Goal: Task Accomplishment & Management: Manage account settings

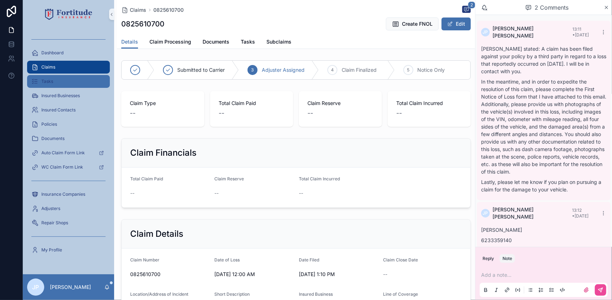
click at [69, 81] on div "Tasks" at bounding box center [68, 81] width 74 height 11
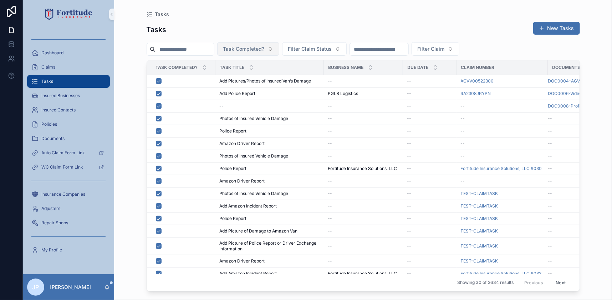
click at [279, 51] on button "Task Completed?" at bounding box center [248, 49] width 62 height 14
click at [259, 85] on div "No" at bounding box center [264, 89] width 86 height 11
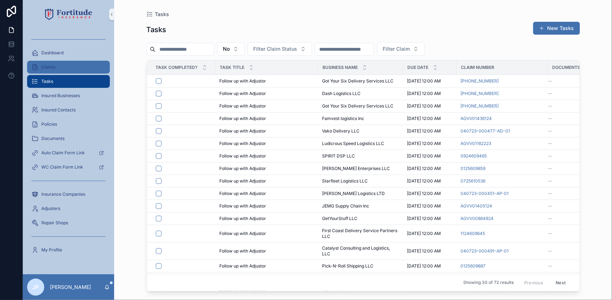
click at [94, 62] on div "Claims" at bounding box center [68, 66] width 74 height 11
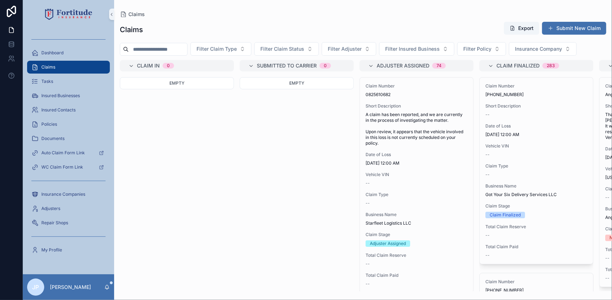
click at [173, 47] on input "scrollable content" at bounding box center [158, 49] width 59 height 10
paste input "**********"
type input "**********"
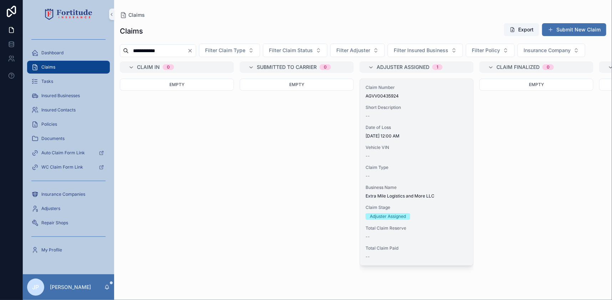
click at [377, 149] on span "Vehicle VIN" at bounding box center [417, 148] width 102 height 6
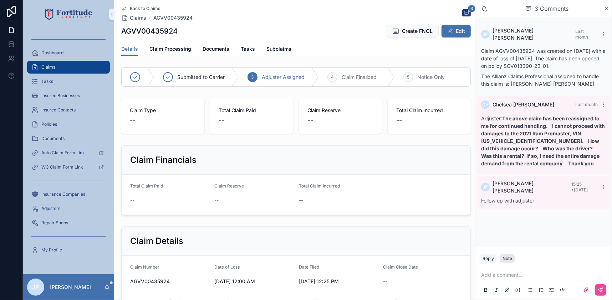
click at [509, 257] on div "Note" at bounding box center [508, 259] width 10 height 6
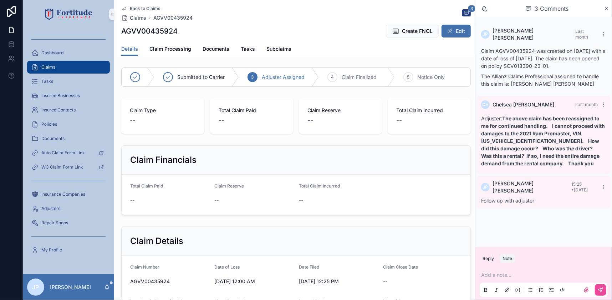
click at [507, 277] on p "scrollable content" at bounding box center [545, 274] width 128 height 7
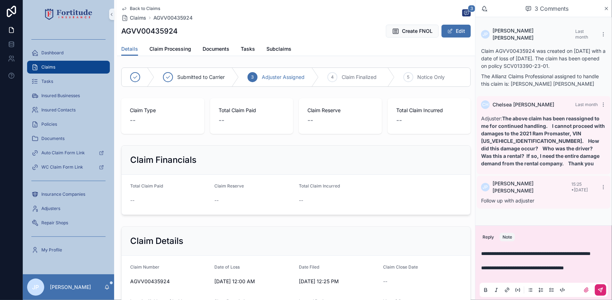
click at [606, 294] on button "scrollable content" at bounding box center [600, 289] width 11 height 11
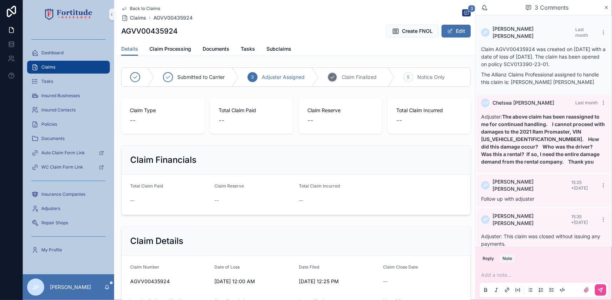
click at [336, 68] on div "4 Claim Finalized" at bounding box center [357, 77] width 76 height 19
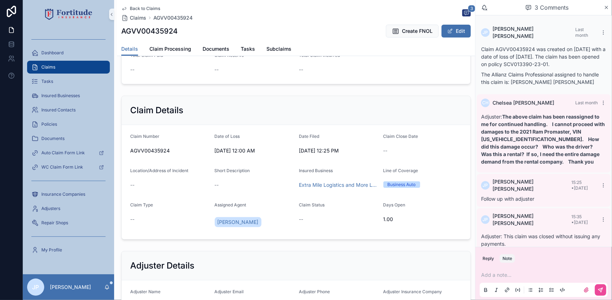
scroll to position [162, 0]
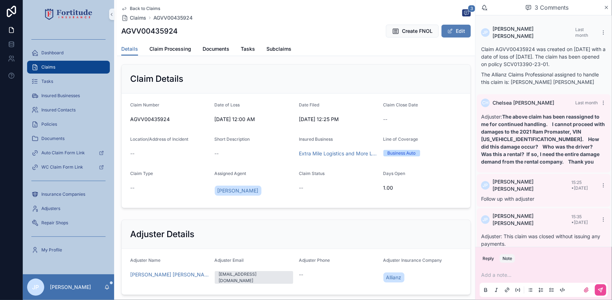
click at [449, 34] on button "Edit" at bounding box center [456, 31] width 29 height 13
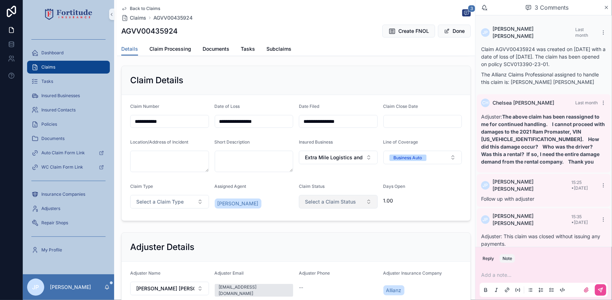
click at [327, 201] on span "Select a Claim Status" at bounding box center [330, 201] width 51 height 7
type input "*"
click at [320, 231] on div "Closed" at bounding box center [336, 229] width 86 height 11
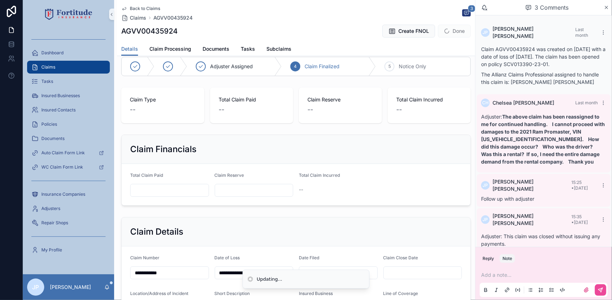
scroll to position [0, 0]
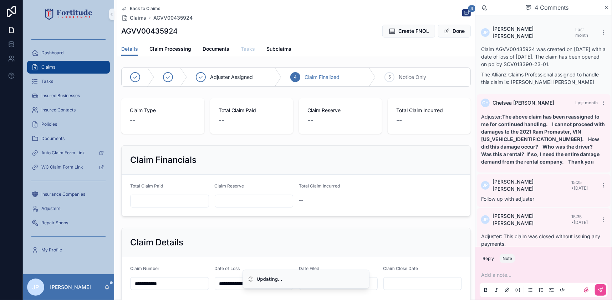
type input "**********"
click at [255, 47] on div "Details Claim Processing Documents Tasks Subclaims" at bounding box center [296, 49] width 350 height 14
click at [248, 50] on span "Tasks" at bounding box center [248, 48] width 14 height 7
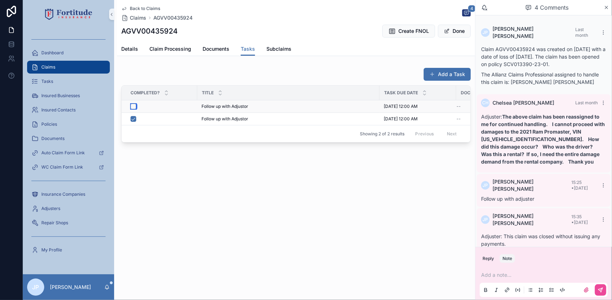
click at [133, 106] on button "scrollable content" at bounding box center [134, 107] width 6 height 6
click at [128, 50] on span "Details" at bounding box center [129, 48] width 17 height 7
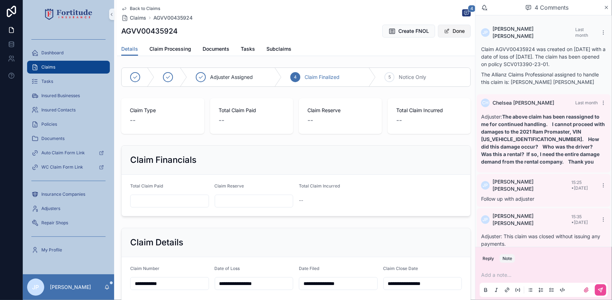
click at [450, 35] on button "Done" at bounding box center [454, 31] width 33 height 13
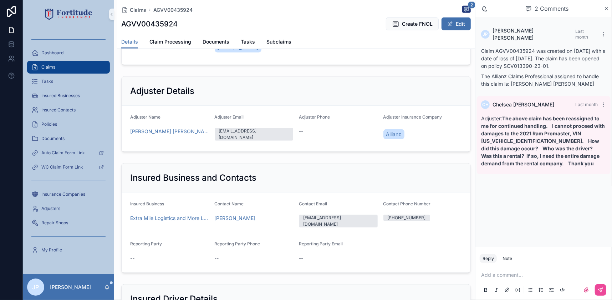
scroll to position [292, 0]
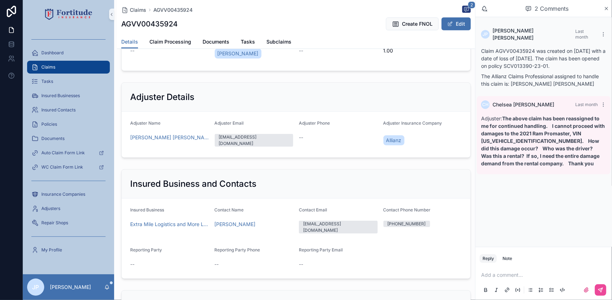
click at [165, 26] on h1 "AGVV00435924" at bounding box center [149, 24] width 56 height 10
copy h1 "AGVV00435924"
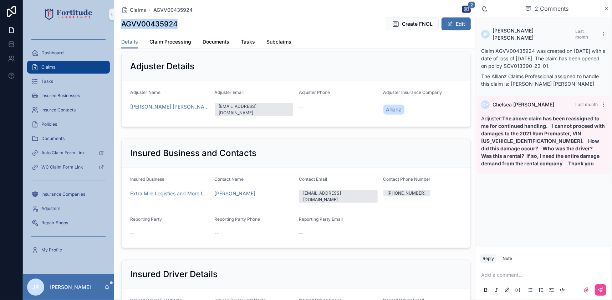
scroll to position [311, 0]
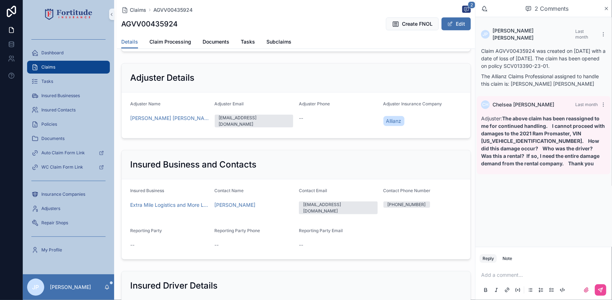
click at [256, 116] on div "[EMAIL_ADDRESS][DOMAIN_NAME]" at bounding box center [254, 121] width 70 height 13
copy div "[EMAIL_ADDRESS][DOMAIN_NAME]"
click at [137, 24] on h1 "AGVV00435924" at bounding box center [149, 24] width 56 height 10
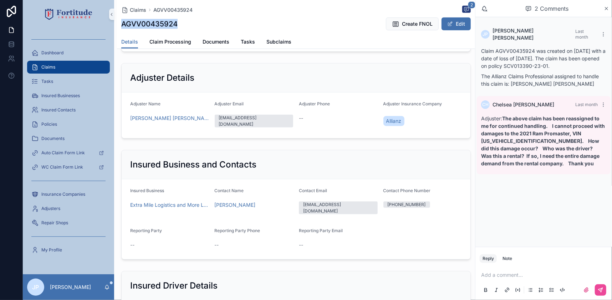
click at [137, 24] on h1 "AGVV00435924" at bounding box center [149, 24] width 56 height 10
copy h1 "AGVV00435924"
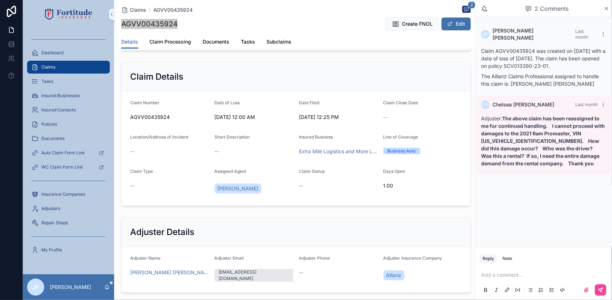
scroll to position [149, 0]
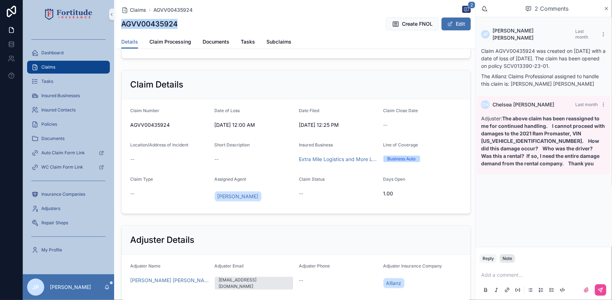
click at [508, 255] on button "Note" at bounding box center [507, 258] width 15 height 9
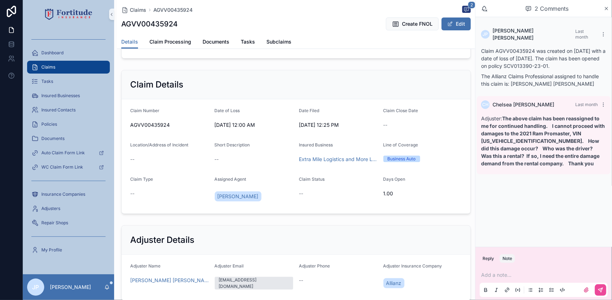
click at [507, 276] on p "scrollable content" at bounding box center [545, 274] width 128 height 7
click at [599, 291] on icon "scrollable content" at bounding box center [601, 290] width 6 height 6
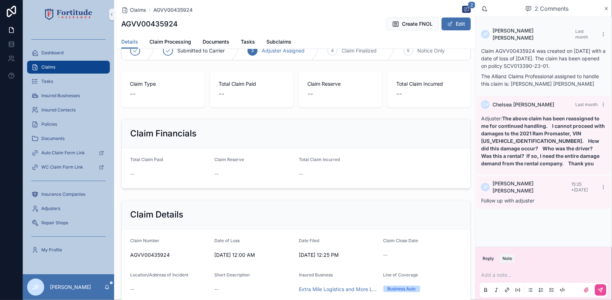
scroll to position [0, 0]
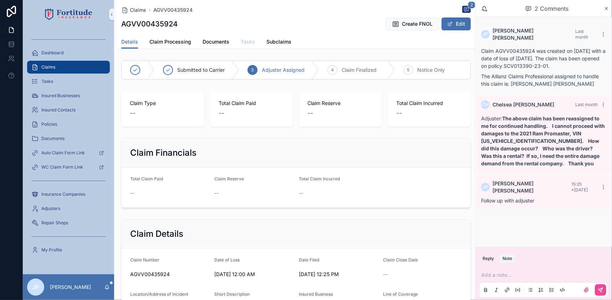
click at [251, 42] on span "Tasks" at bounding box center [248, 41] width 14 height 7
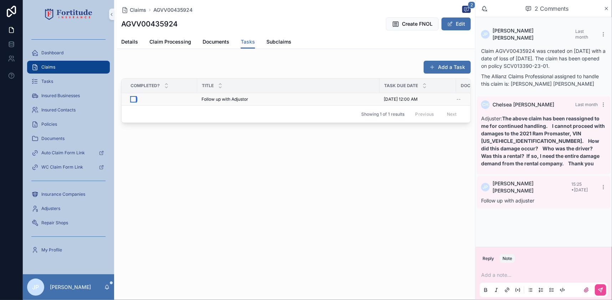
click at [135, 100] on button "scrollable content" at bounding box center [134, 99] width 6 height 6
click at [435, 71] on button "Add a Task" at bounding box center [447, 67] width 47 height 13
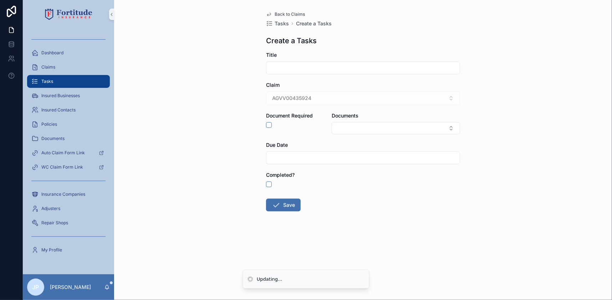
click at [303, 66] on input "scrollable content" at bounding box center [363, 68] width 193 height 10
type input "**********"
click at [316, 160] on input "scrollable content" at bounding box center [363, 158] width 193 height 10
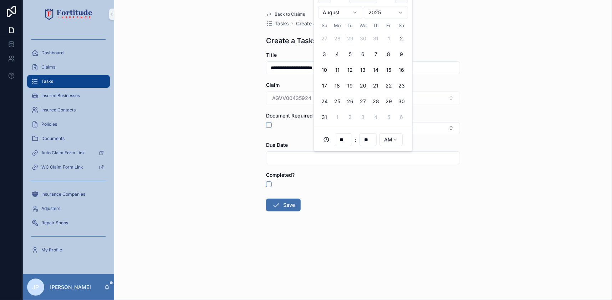
click at [402, 3] on div "[DATE]" at bounding box center [363, 12] width 90 height 19
click at [401, 11] on button "scrollable content" at bounding box center [401, 12] width 13 height 13
click at [335, 70] on button "6" at bounding box center [337, 70] width 13 height 13
type input "**********"
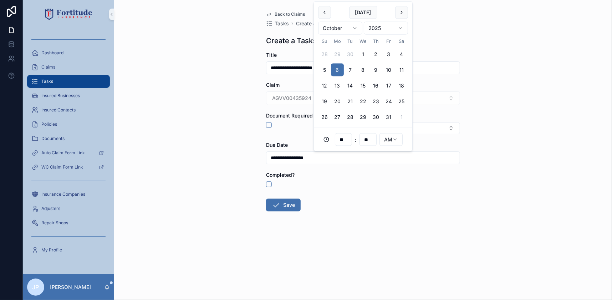
click at [228, 155] on div "**********" at bounding box center [363, 150] width 498 height 300
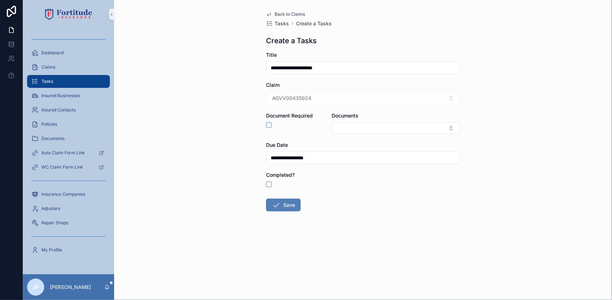
click at [271, 203] on button "Save" at bounding box center [283, 204] width 35 height 13
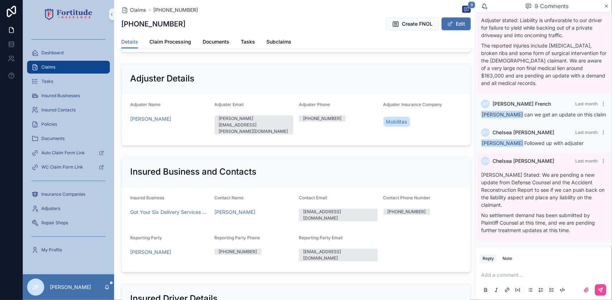
scroll to position [357, 0]
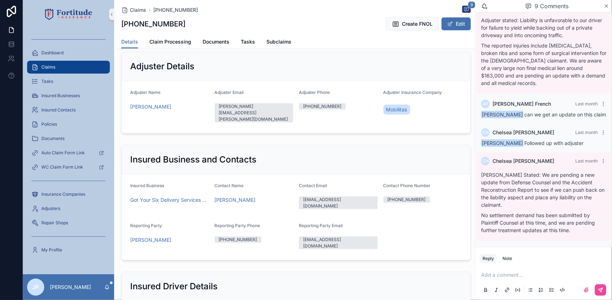
click at [153, 28] on h1 "24-01-3229070" at bounding box center [153, 24] width 64 height 10
click at [153, 27] on h1 "24-01-3229070" at bounding box center [153, 24] width 64 height 10
copy h1 "24-01-3229070"
